Goal: Find specific page/section: Find specific page/section

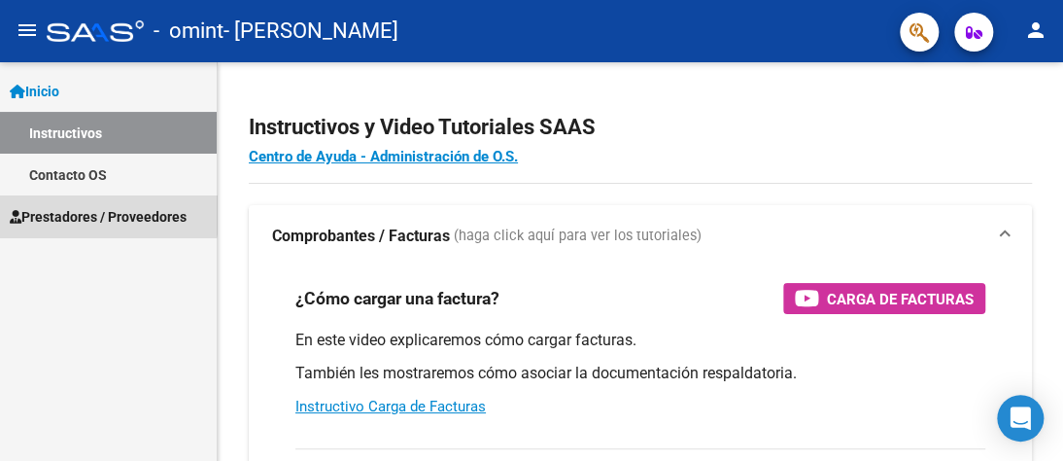
click at [92, 212] on span "Prestadores / Proveedores" at bounding box center [98, 216] width 177 height 21
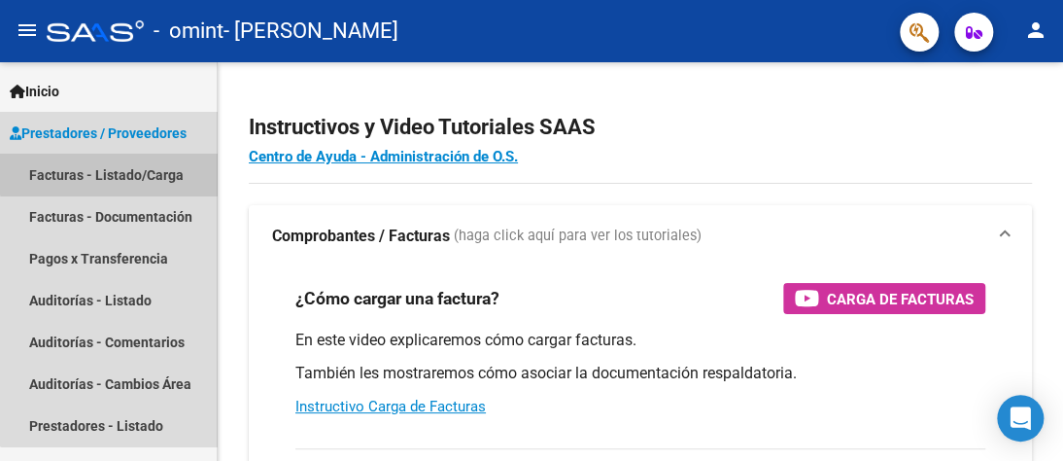
click at [136, 172] on link "Facturas - Listado/Carga" at bounding box center [108, 175] width 217 height 42
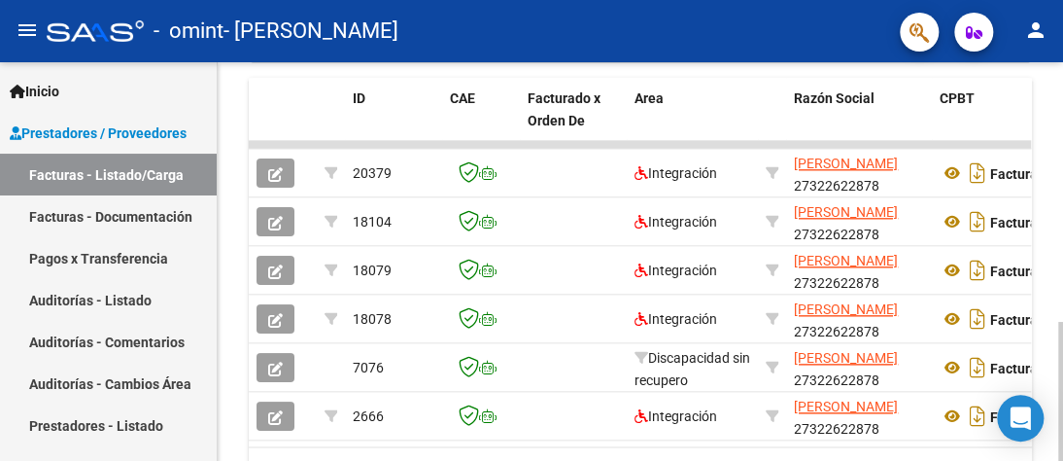
scroll to position [634, 0]
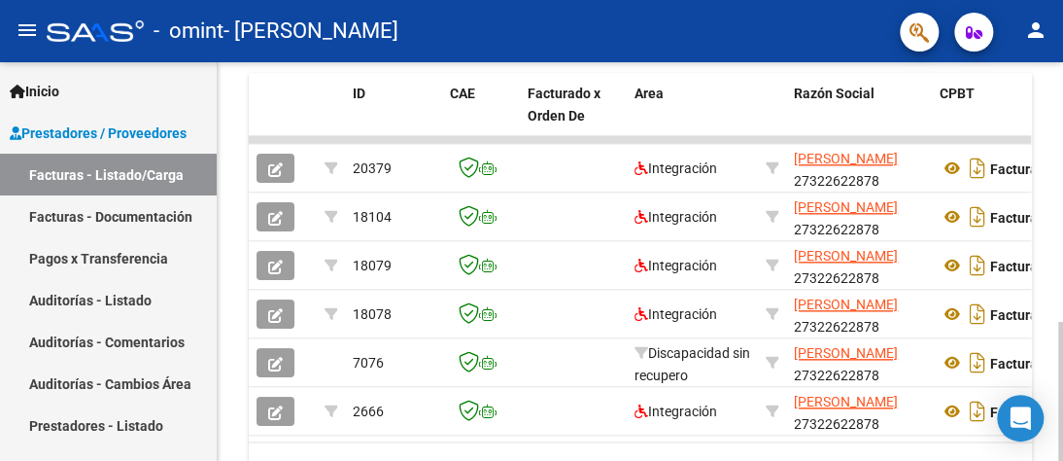
click at [1061, 371] on div at bounding box center [1060, 391] width 5 height 139
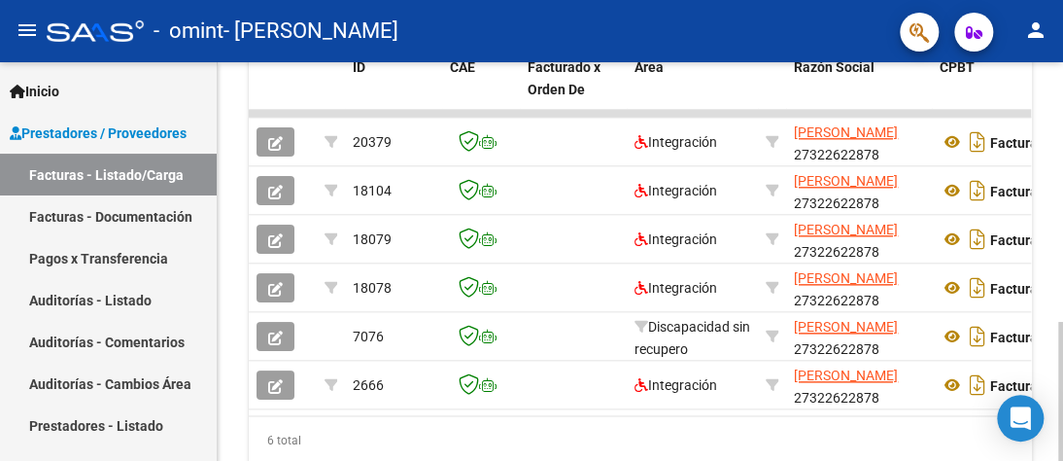
scroll to position [653, 0]
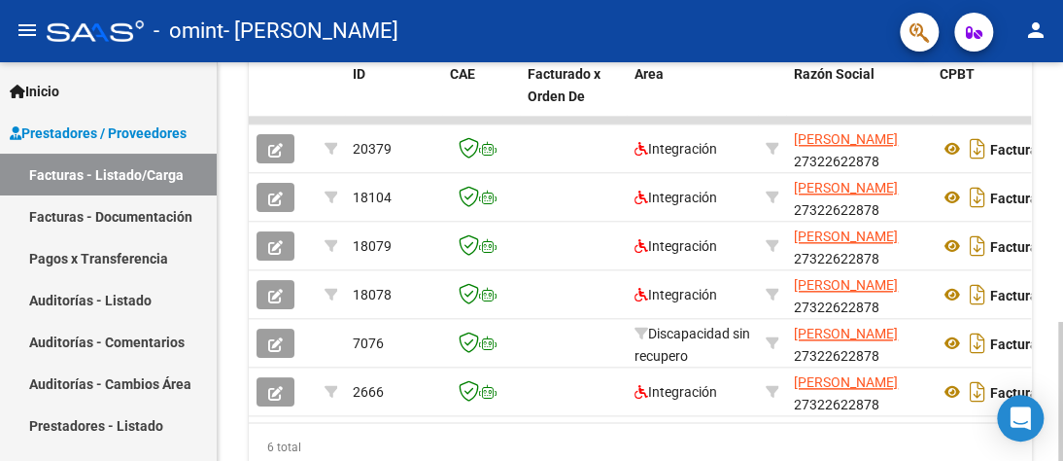
click at [1059, 341] on div at bounding box center [1060, 391] width 5 height 139
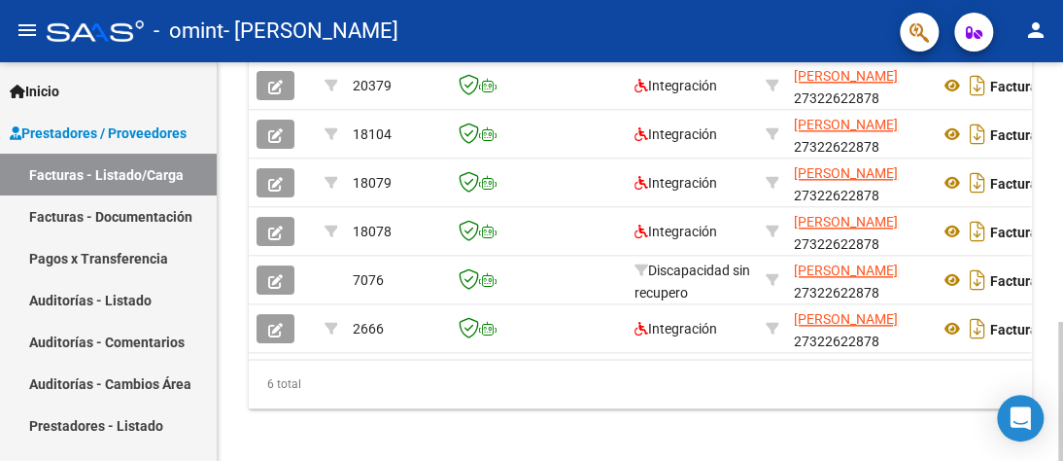
scroll to position [741, 0]
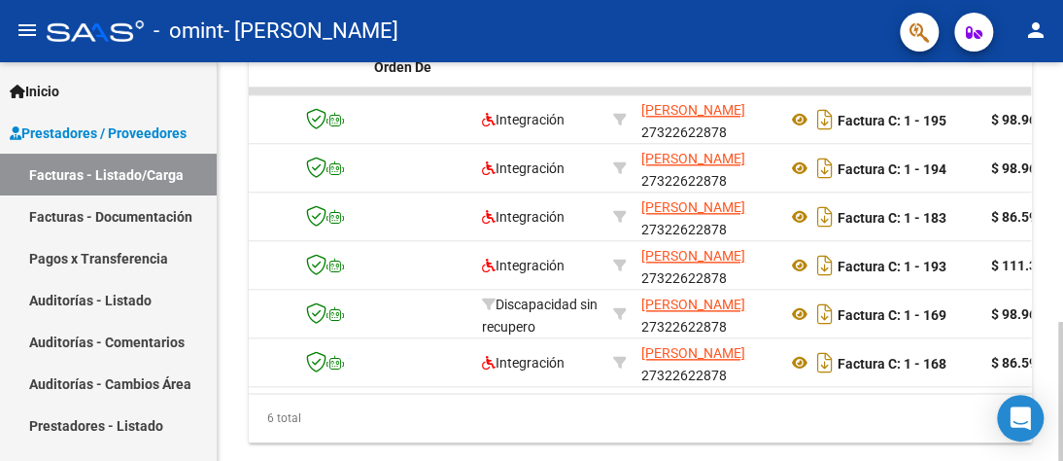
scroll to position [667, 0]
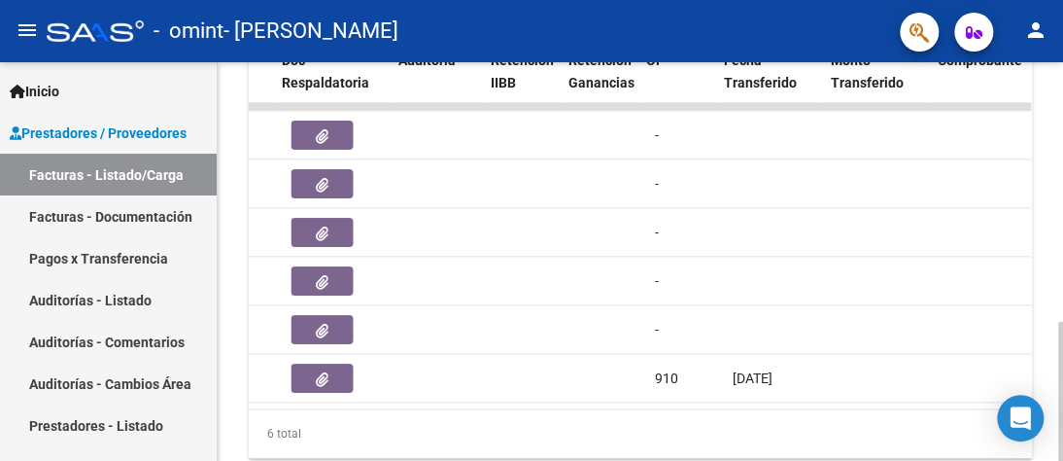
scroll to position [0, 1224]
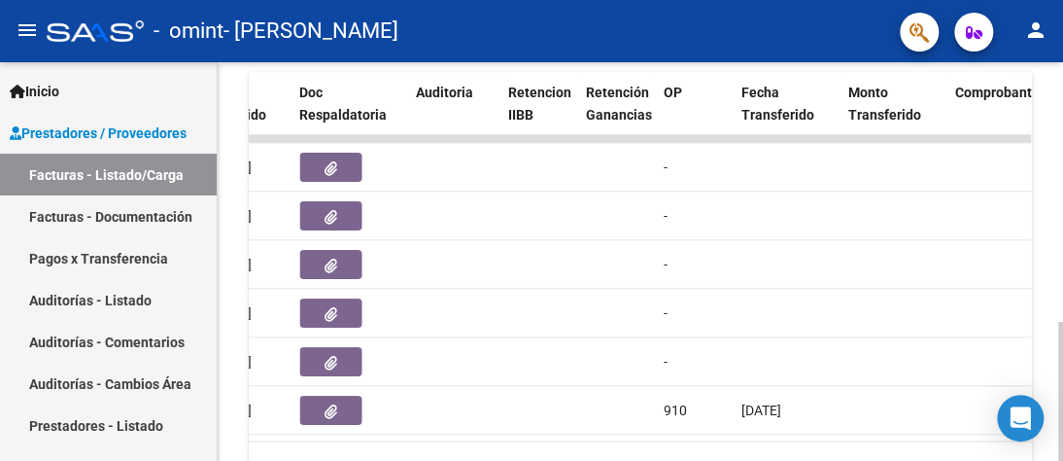
click at [1058, 322] on div at bounding box center [1060, 391] width 5 height 139
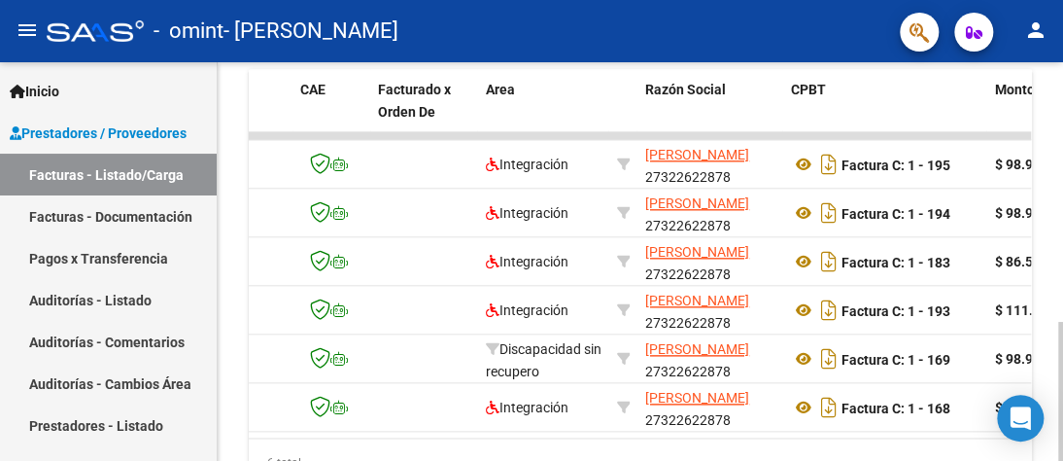
scroll to position [0, 152]
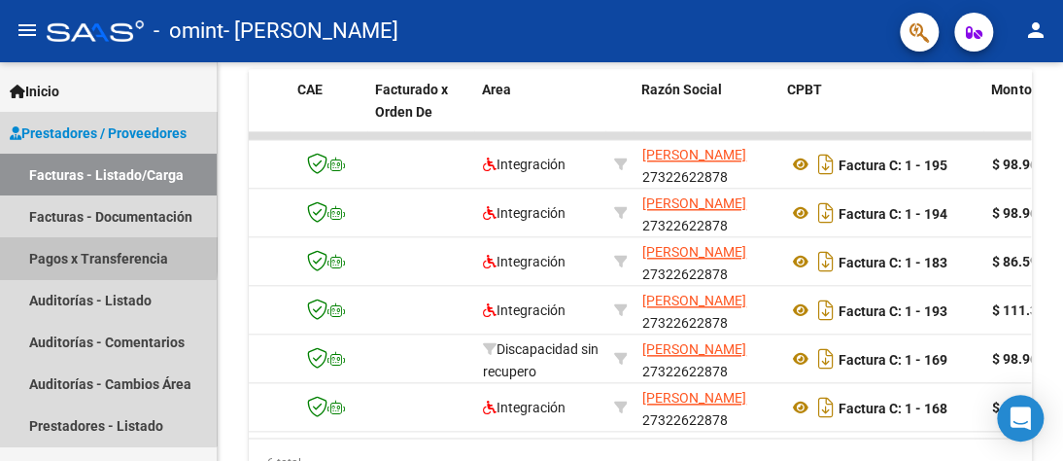
click at [66, 255] on link "Pagos x Transferencia" at bounding box center [108, 258] width 217 height 42
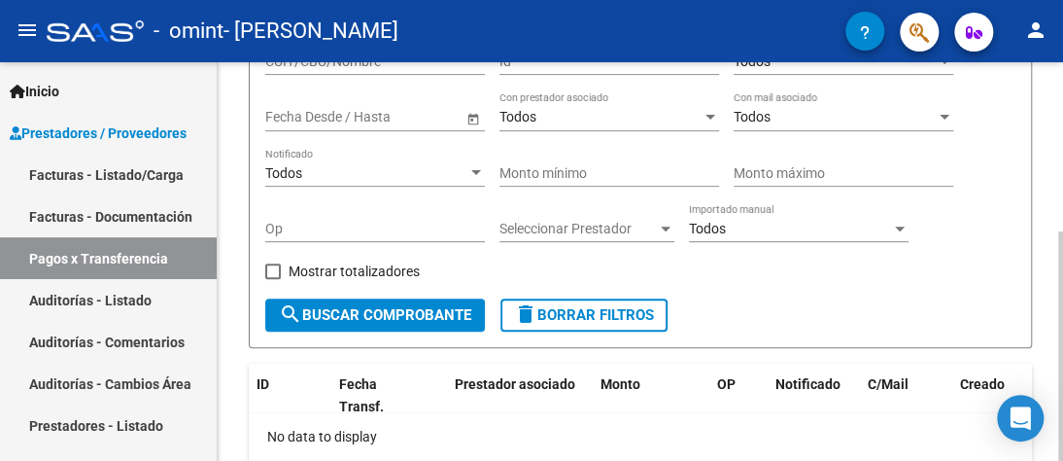
scroll to position [183, 0]
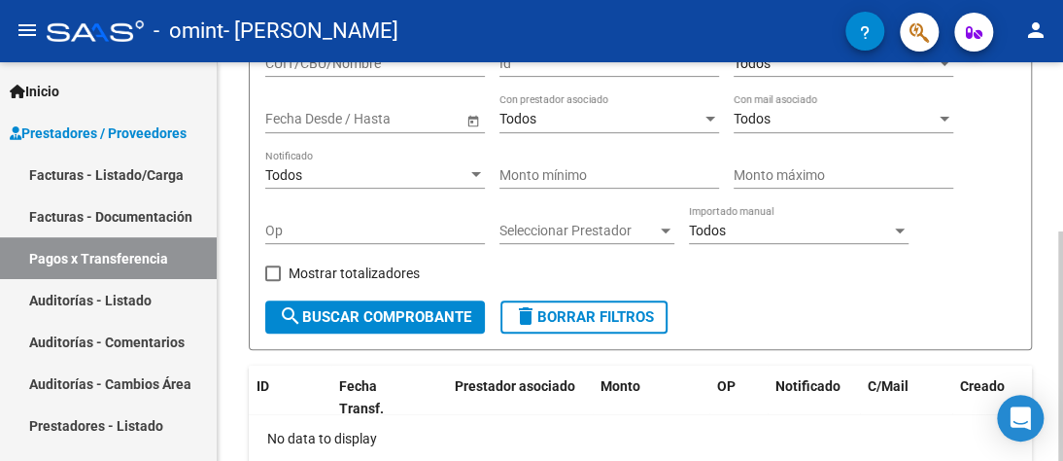
click at [1061, 273] on div at bounding box center [1060, 345] width 5 height 229
click at [381, 314] on span "search Buscar Comprobante" at bounding box center [375, 316] width 192 height 17
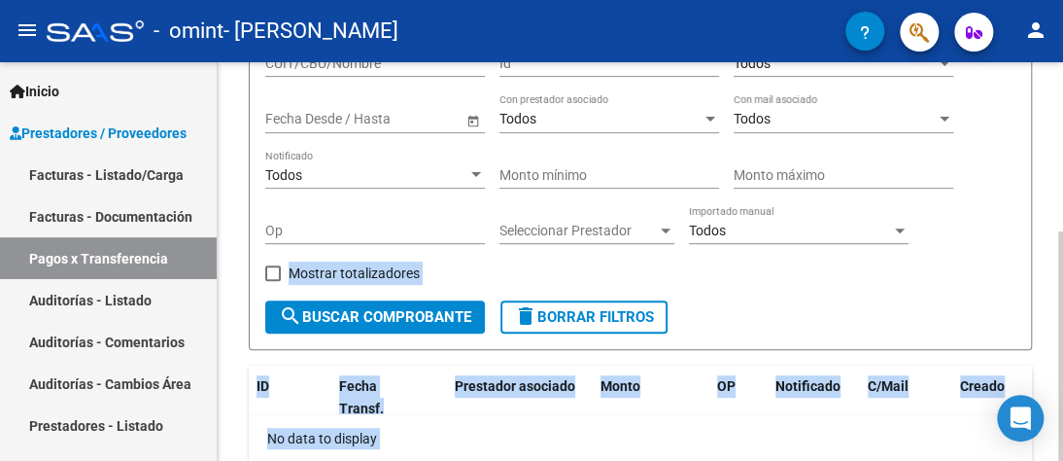
drag, startPoint x: 1057, startPoint y: 208, endPoint x: 1061, endPoint y: 266, distance: 58.4
click at [1061, 266] on div "PRESTADORES -> Pagos por Transferencia (alt+p) cloud_download Exportar CSV Impo…" at bounding box center [643, 226] width 850 height 695
click at [1043, 239] on div "PRESTADORES -> Pagos por Transferencia (alt+p) cloud_download Exportar CSV Impo…" at bounding box center [641, 226] width 846 height 695
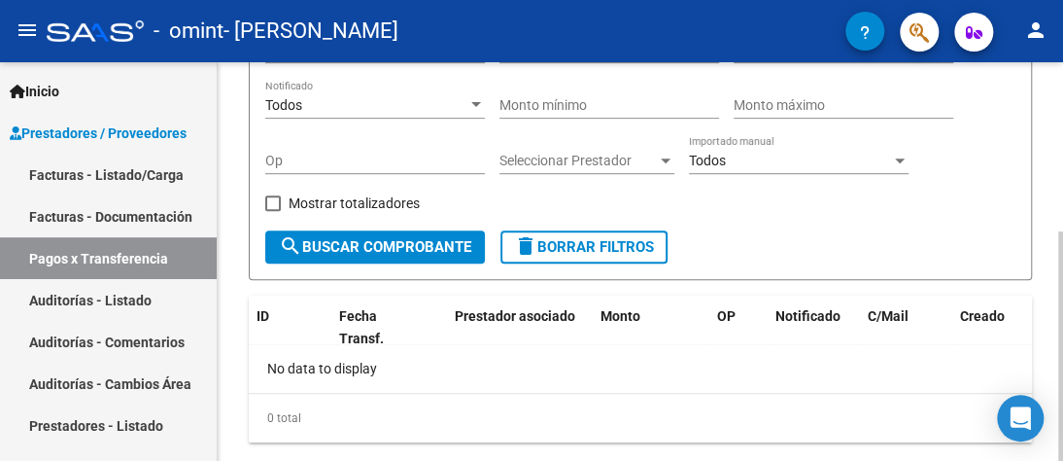
scroll to position [293, 0]
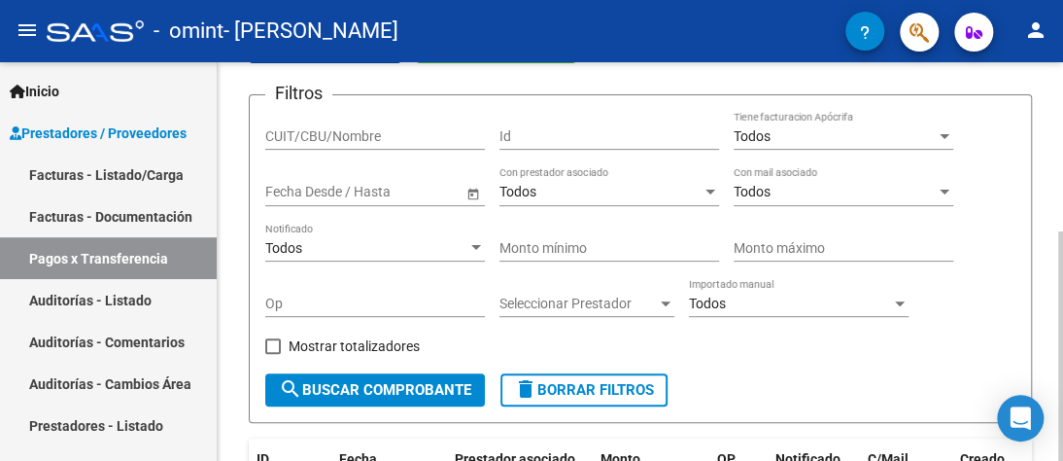
click at [1034, 198] on div "PRESTADORES -> Pagos por Transferencia (alt+p) cloud_download Exportar CSV Impo…" at bounding box center [643, 299] width 850 height 695
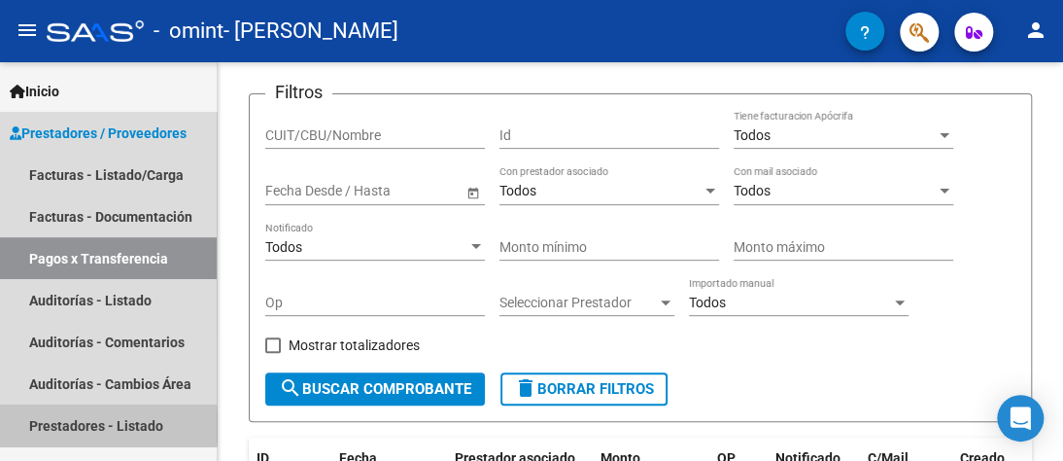
click at [99, 426] on link "Prestadores - Listado" at bounding box center [108, 425] width 217 height 42
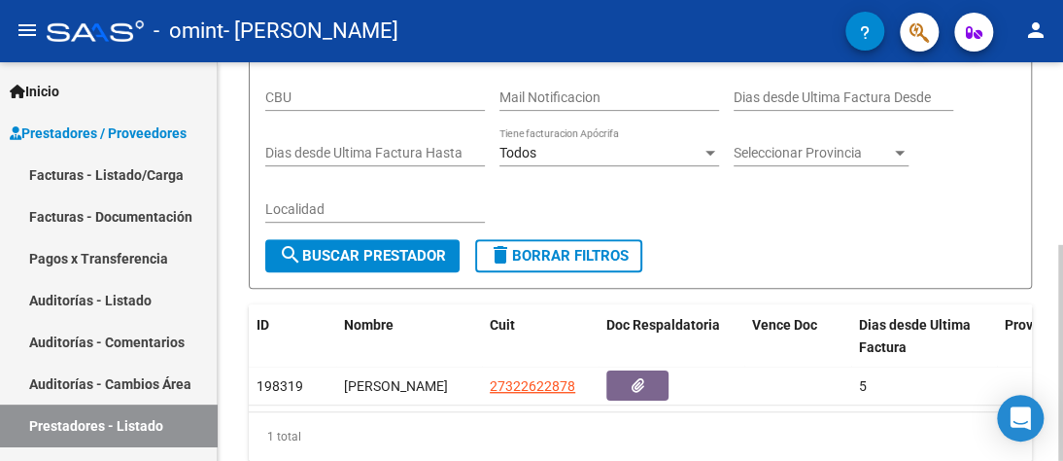
scroll to position [335, 0]
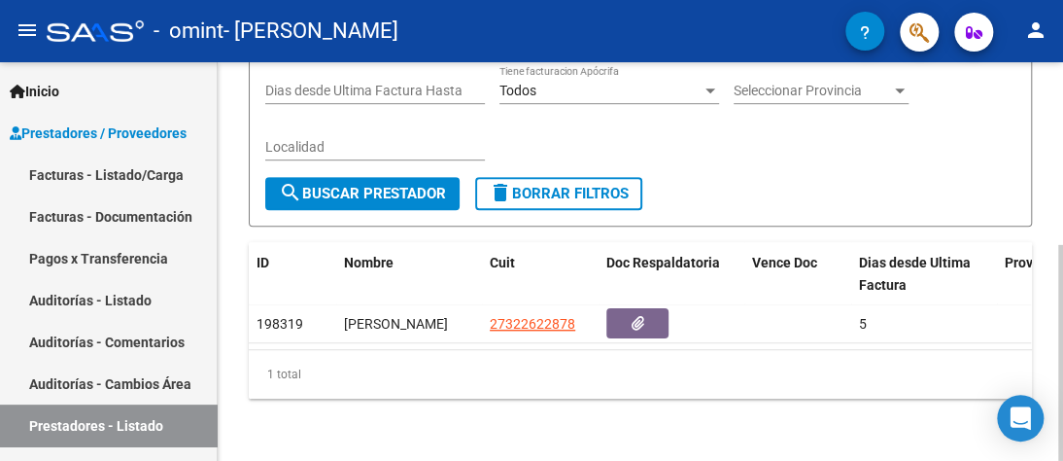
click at [1061, 398] on div at bounding box center [1060, 353] width 5 height 216
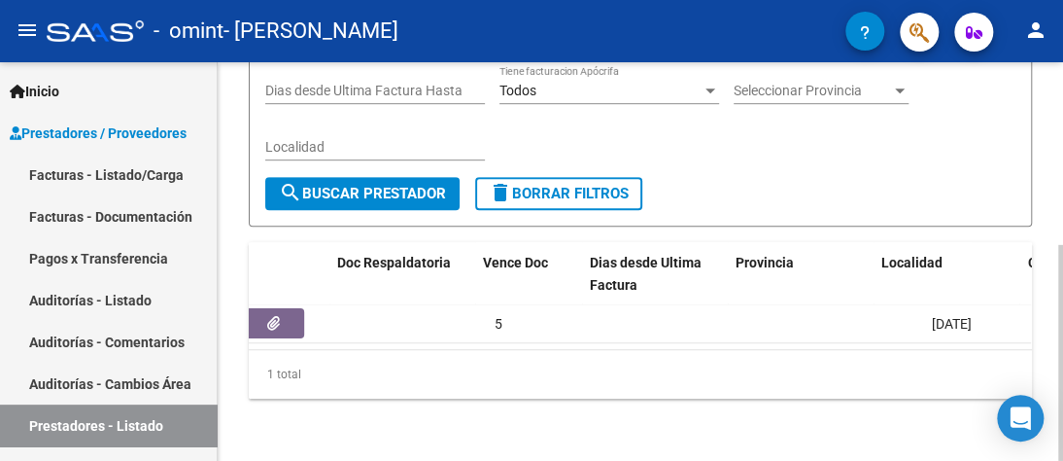
scroll to position [0, 0]
